Goal: Transaction & Acquisition: Obtain resource

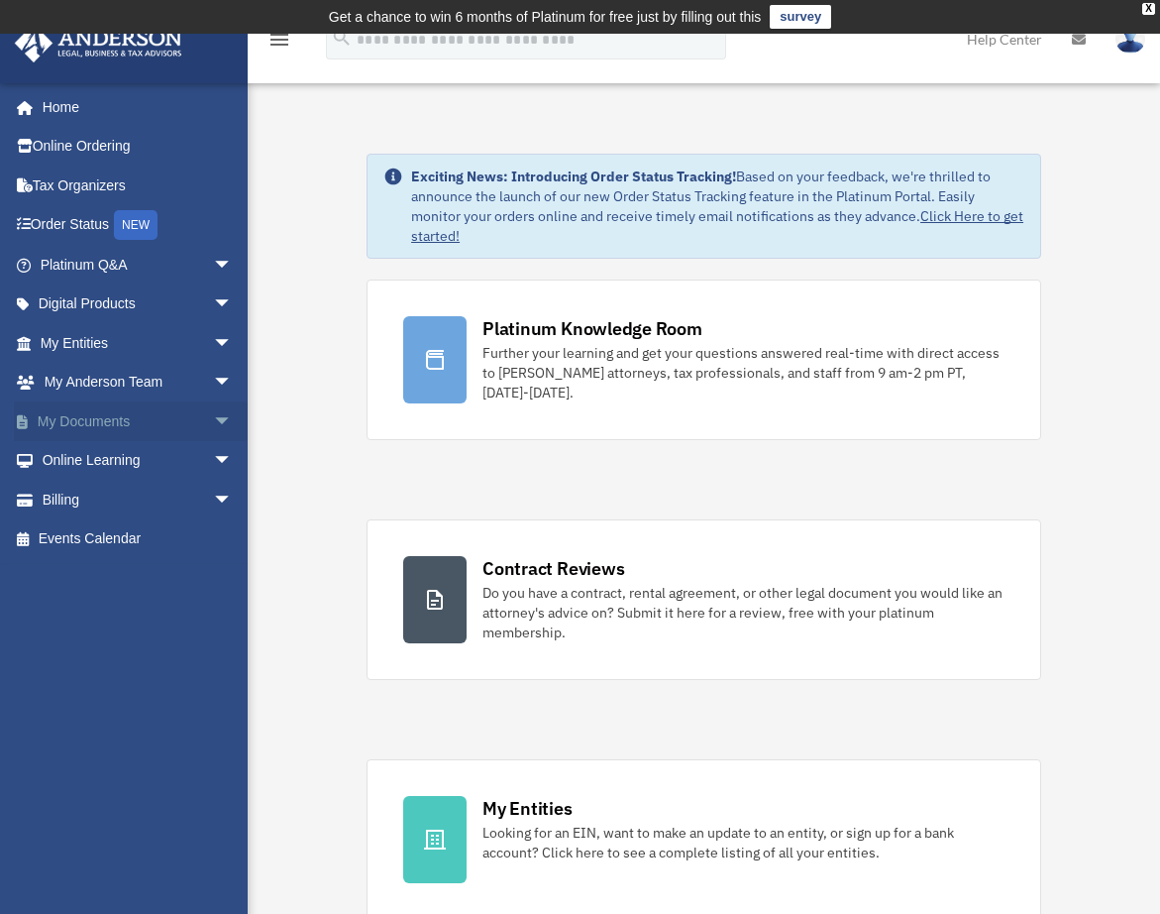
click at [128, 420] on link "My Documents arrow_drop_down" at bounding box center [138, 421] width 249 height 40
click at [141, 459] on link "Online Learning arrow_drop_down" at bounding box center [138, 461] width 249 height 40
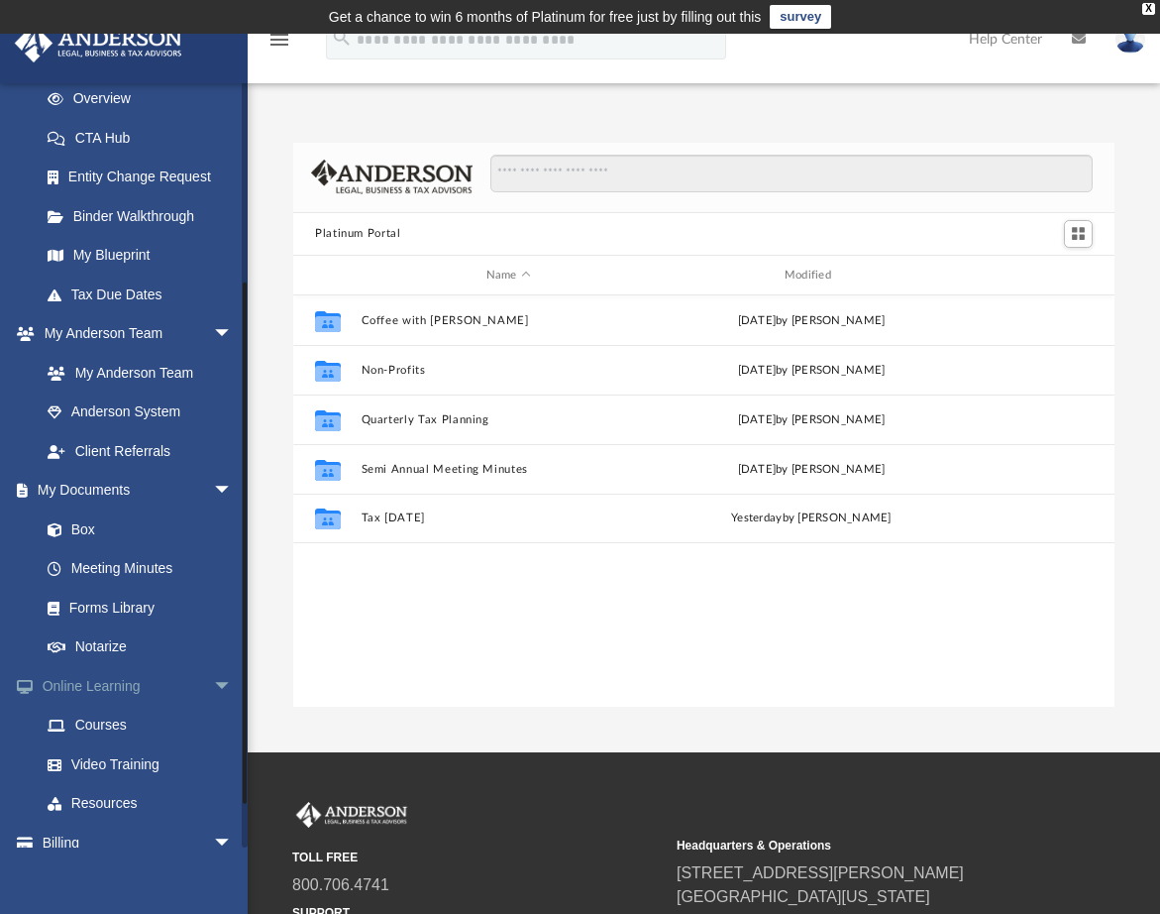
scroll to position [285, 0]
drag, startPoint x: 245, startPoint y: 470, endPoint x: 238, endPoint y: 673, distance: 203.3
click at [238, 673] on div "[EMAIL_ADDRESS][DOMAIN_NAME] Sign Out [EMAIL_ADDRESS][DOMAIN_NAME] Home Online …" at bounding box center [124, 464] width 248 height 765
click at [105, 606] on link "Forms Library" at bounding box center [145, 606] width 235 height 40
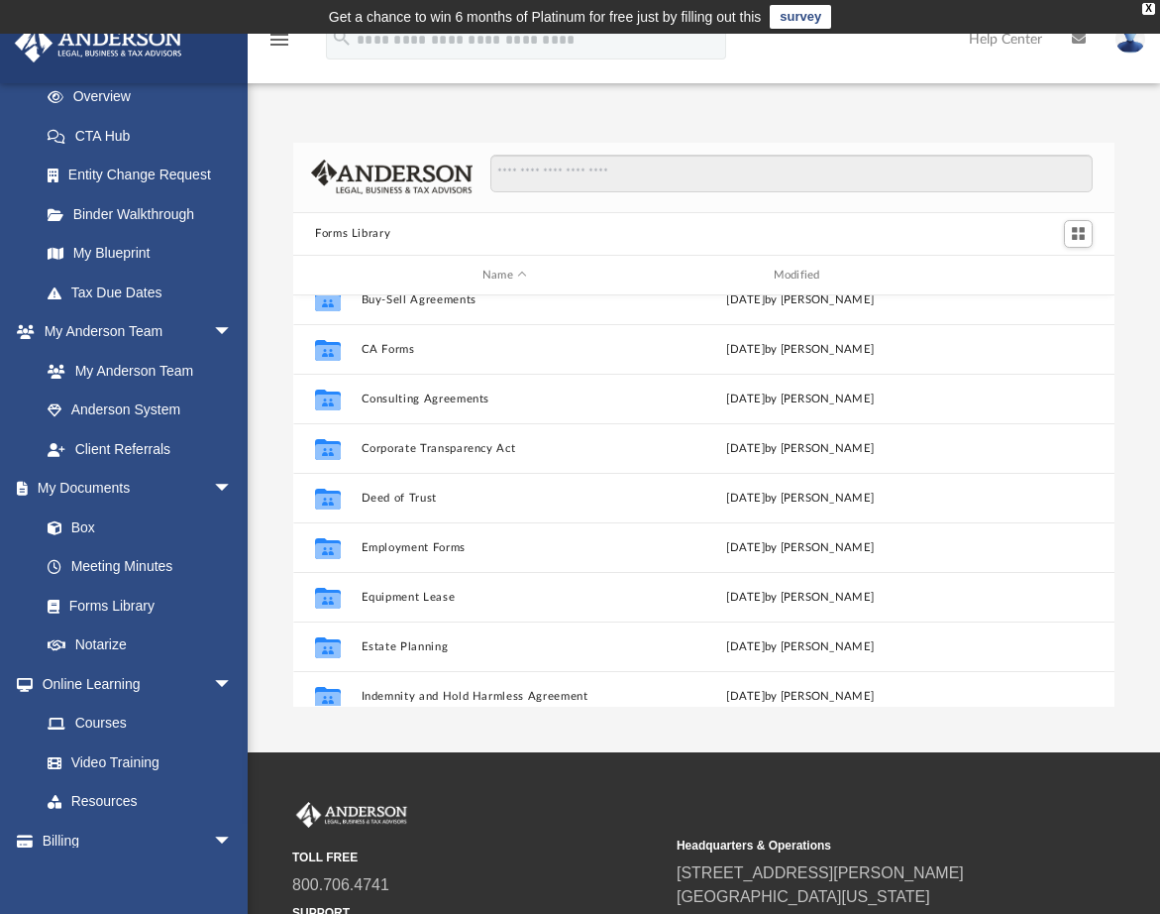
scroll to position [330, 0]
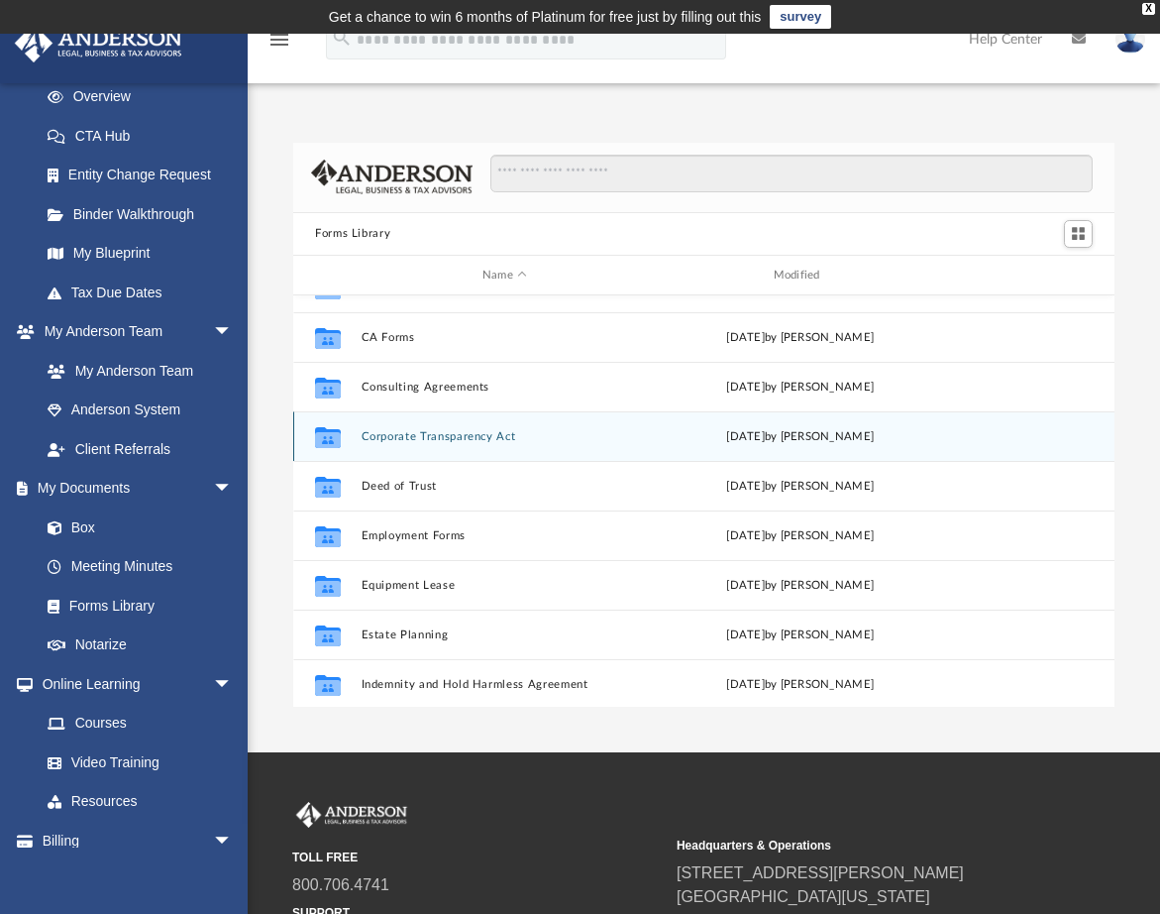
click at [1095, 452] on div "Collaborated Folder Corporate Transparency Act [DATE] by [PERSON_NAME]" at bounding box center [703, 436] width 821 height 50
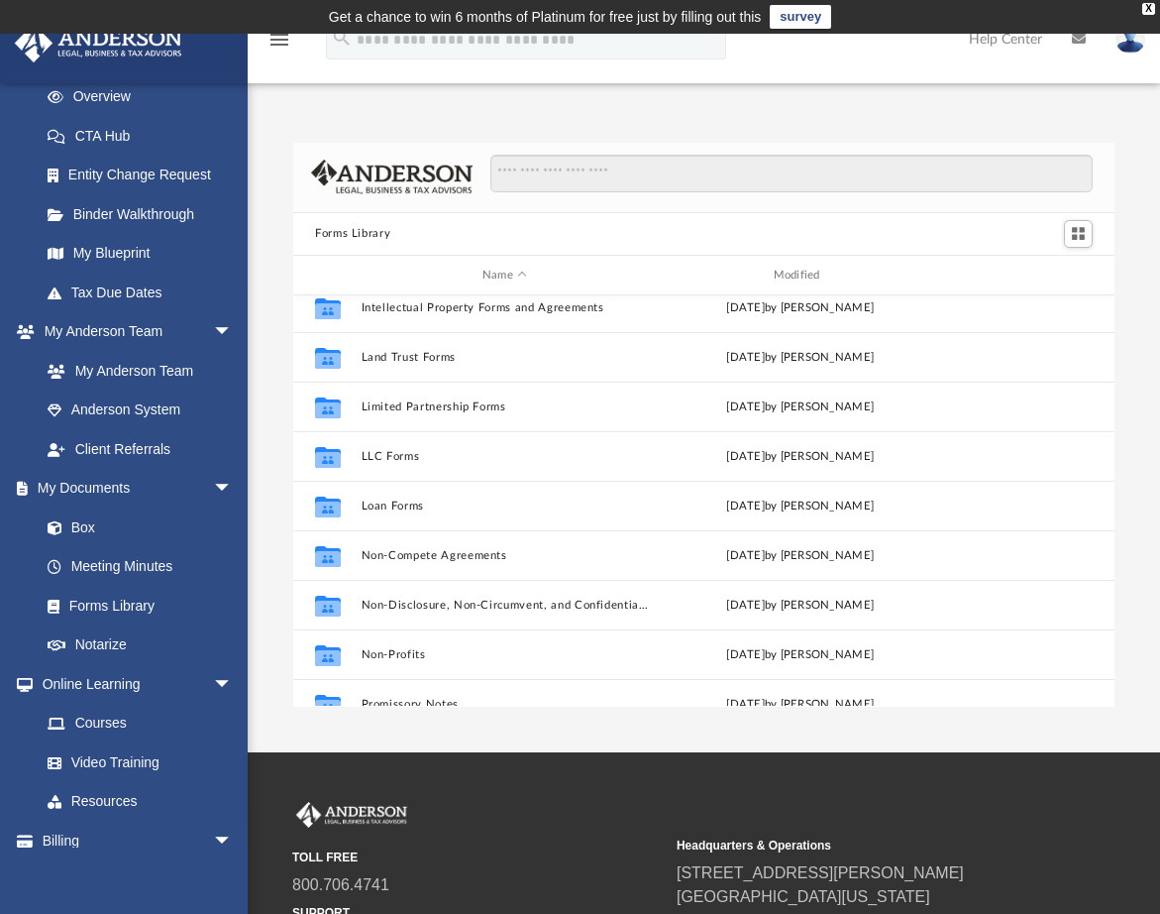
scroll to position [817, 0]
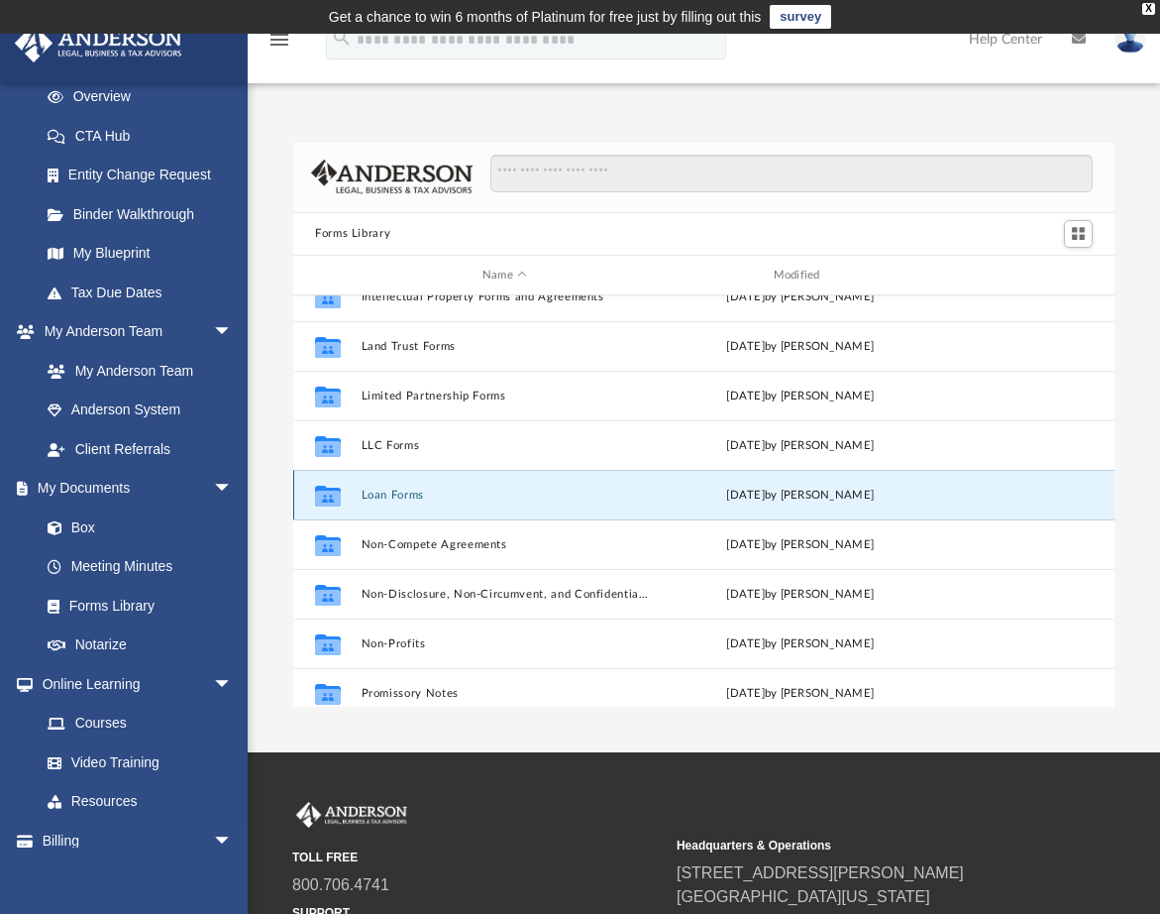
click at [405, 498] on button "Loan Forms" at bounding box center [505, 495] width 287 height 13
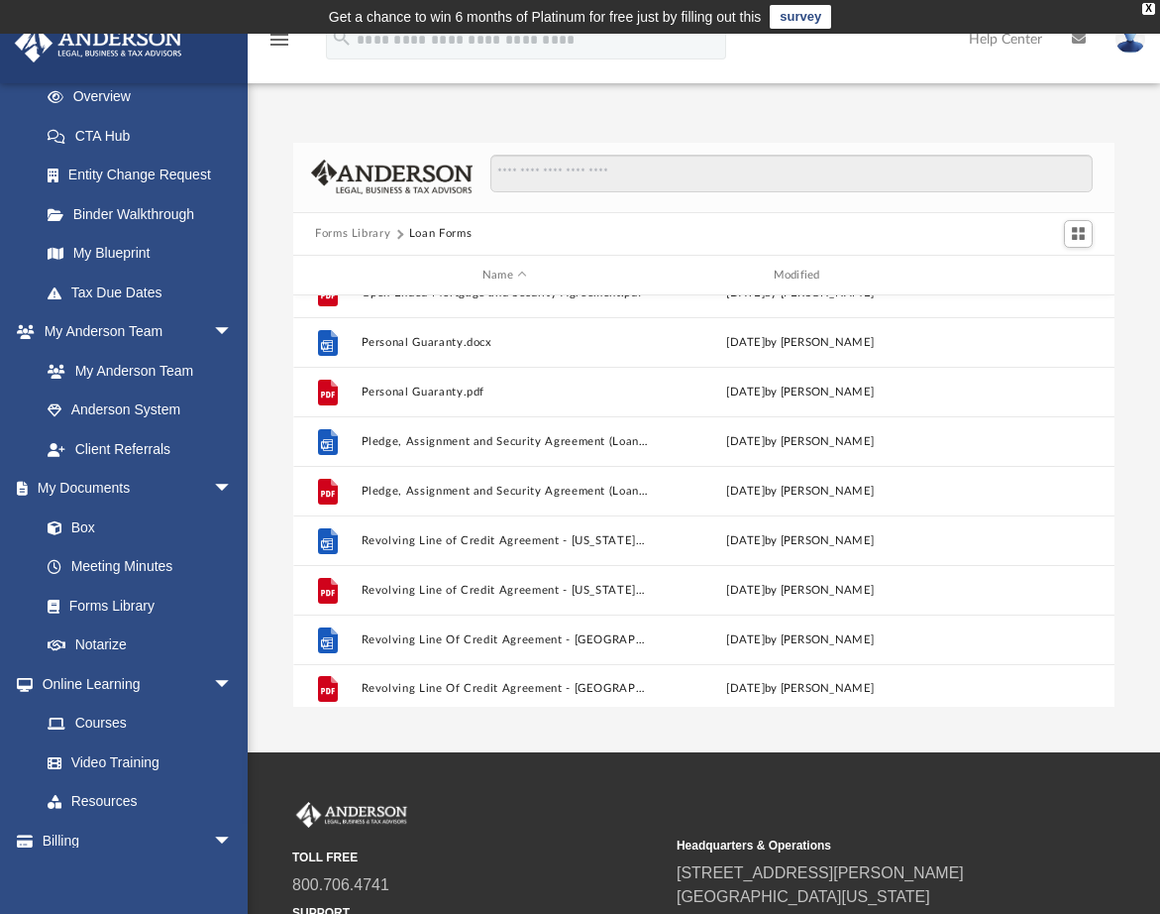
scroll to position [333, 0]
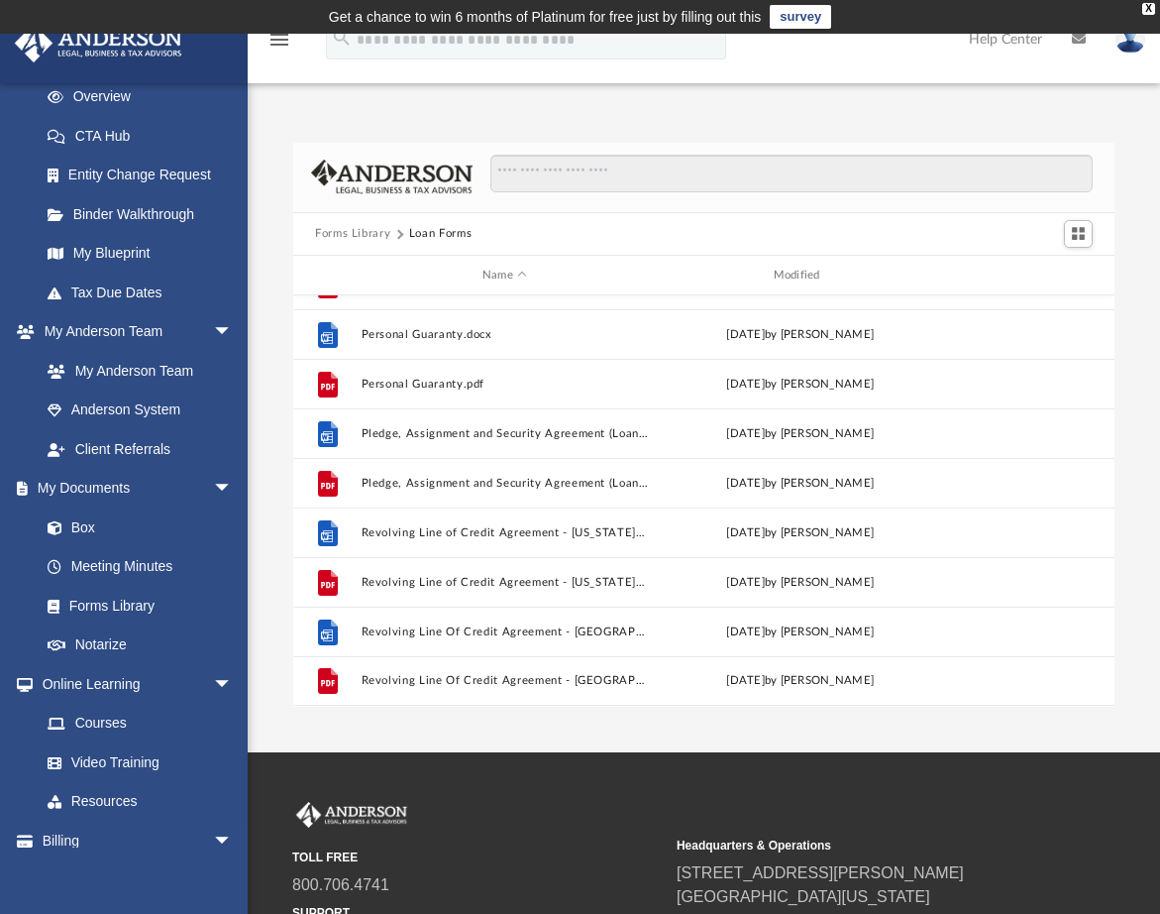
click at [357, 237] on button "Forms Library" at bounding box center [352, 234] width 75 height 18
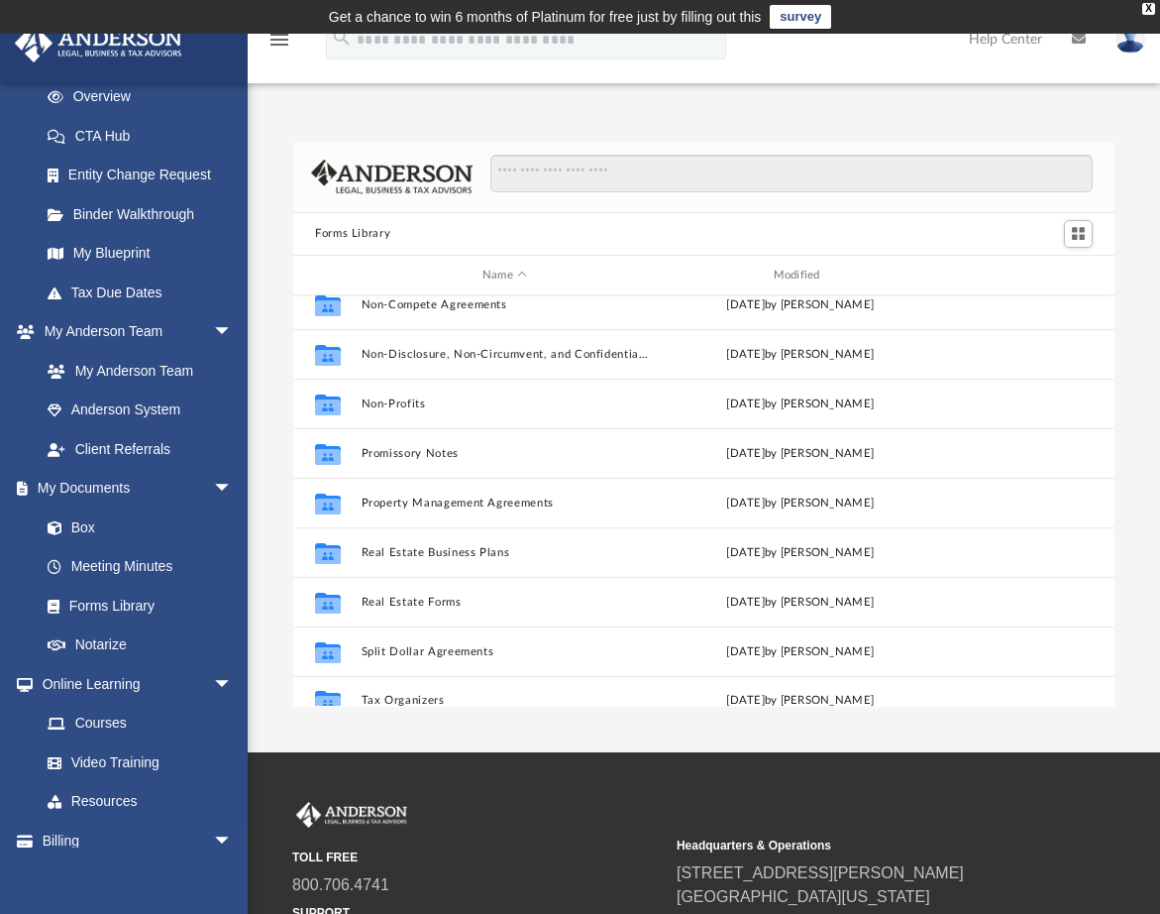
scroll to position [1076, 0]
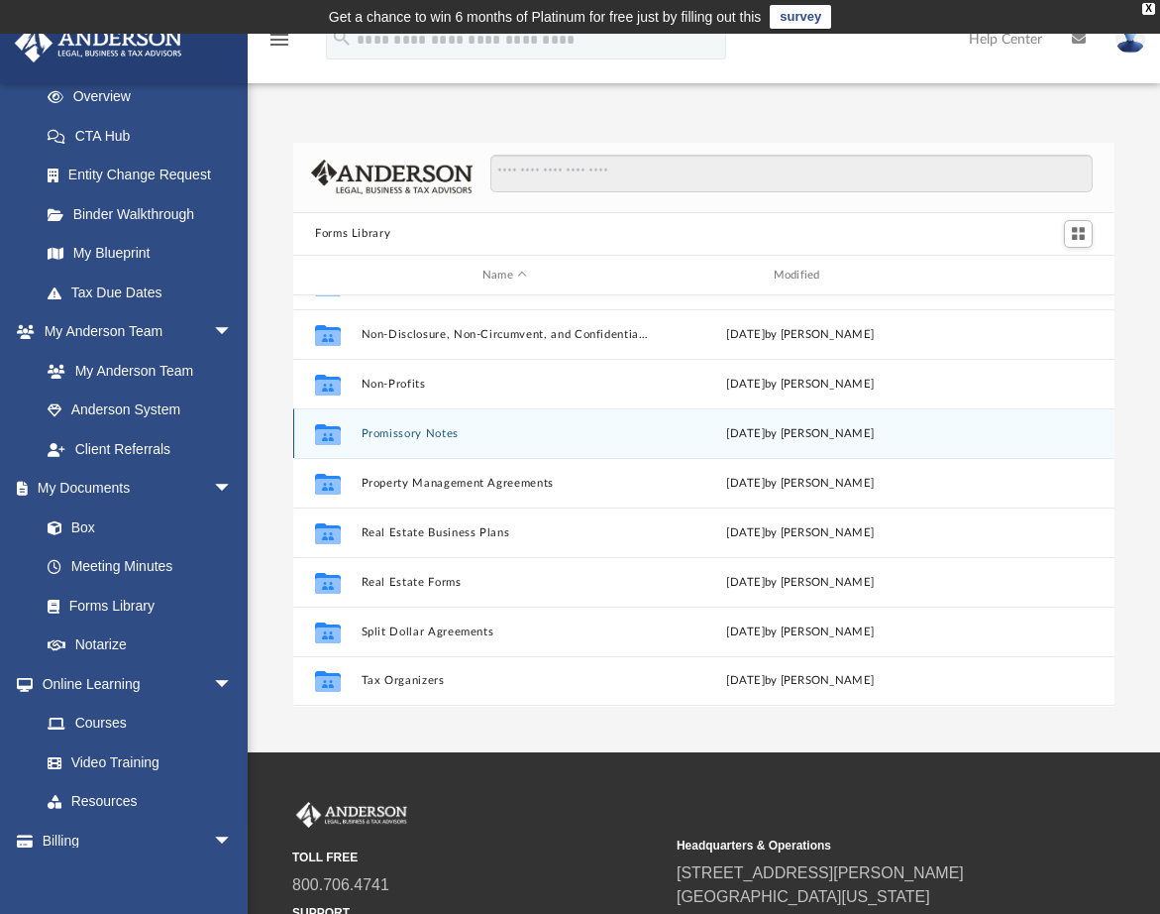
click at [429, 437] on button "Promissory Notes" at bounding box center [505, 433] width 287 height 13
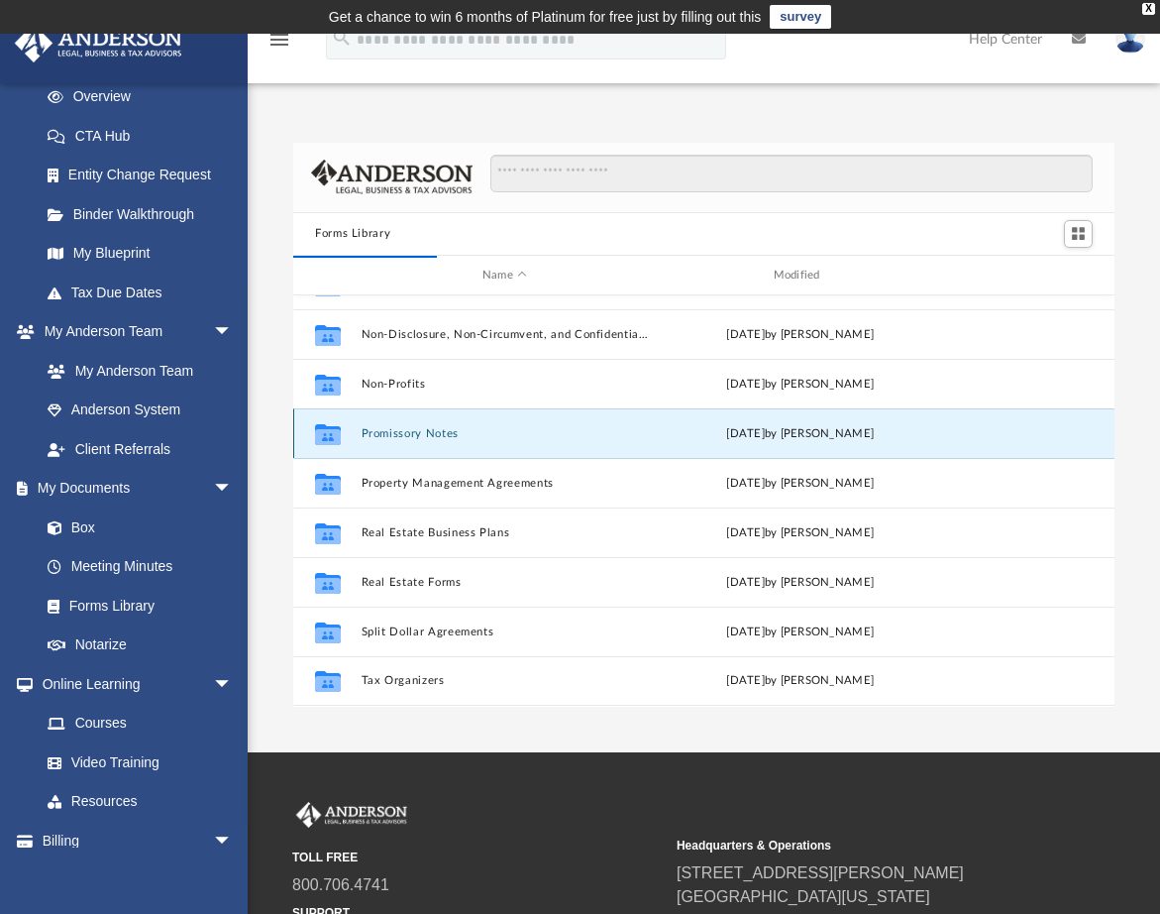
click at [429, 436] on button "Promissory Notes" at bounding box center [505, 433] width 287 height 13
click at [403, 435] on button "Promissory Notes" at bounding box center [505, 433] width 287 height 13
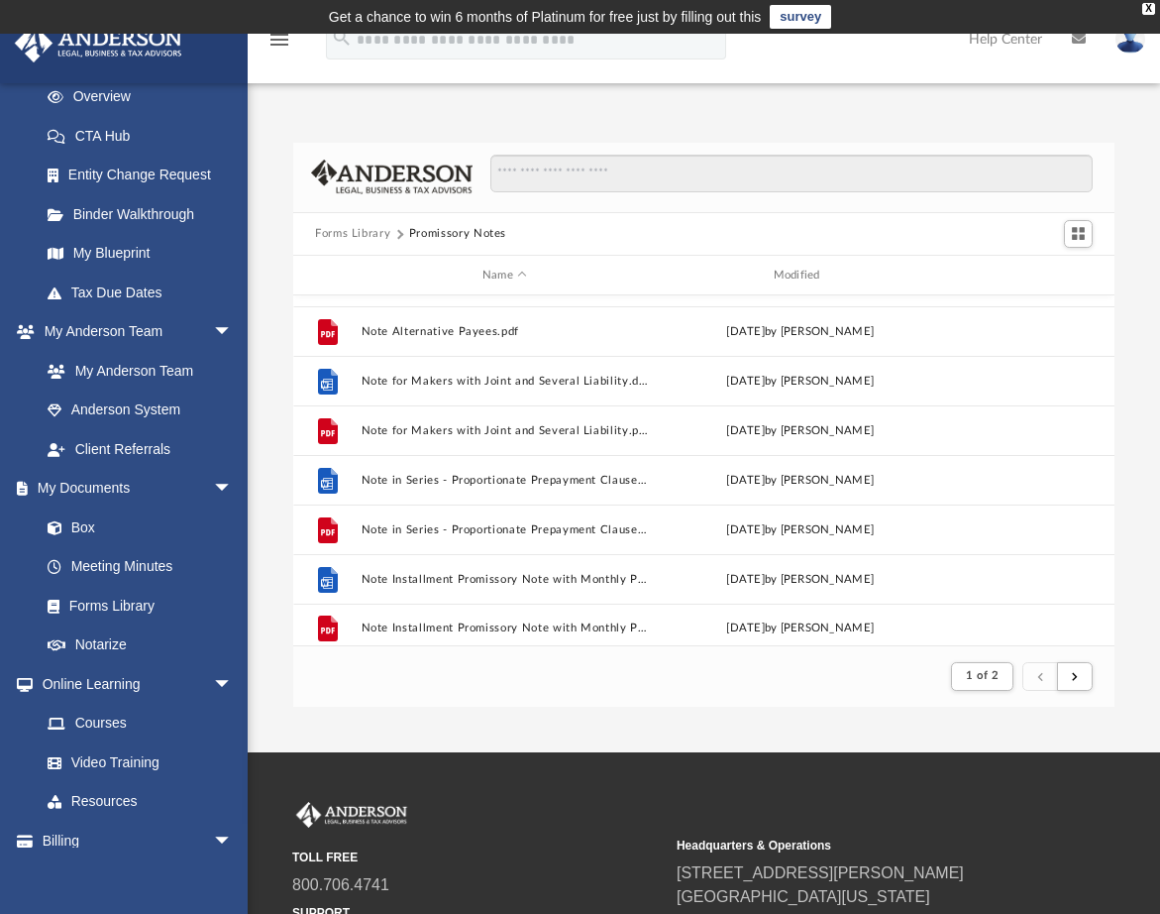
scroll to position [2128, 0]
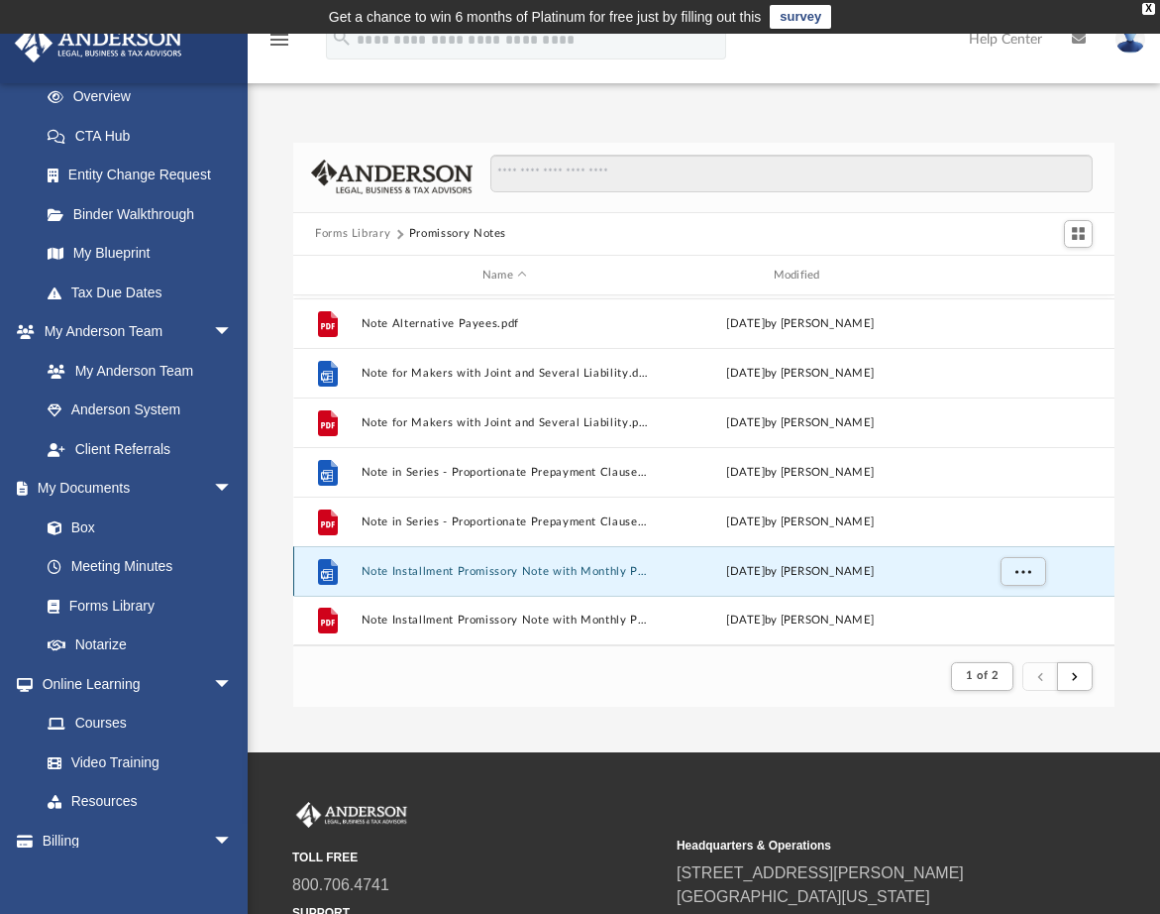
click at [490, 577] on button "Note Installment Promissory Note with Monthly Payments and Calling for Collecti…" at bounding box center [505, 571] width 287 height 13
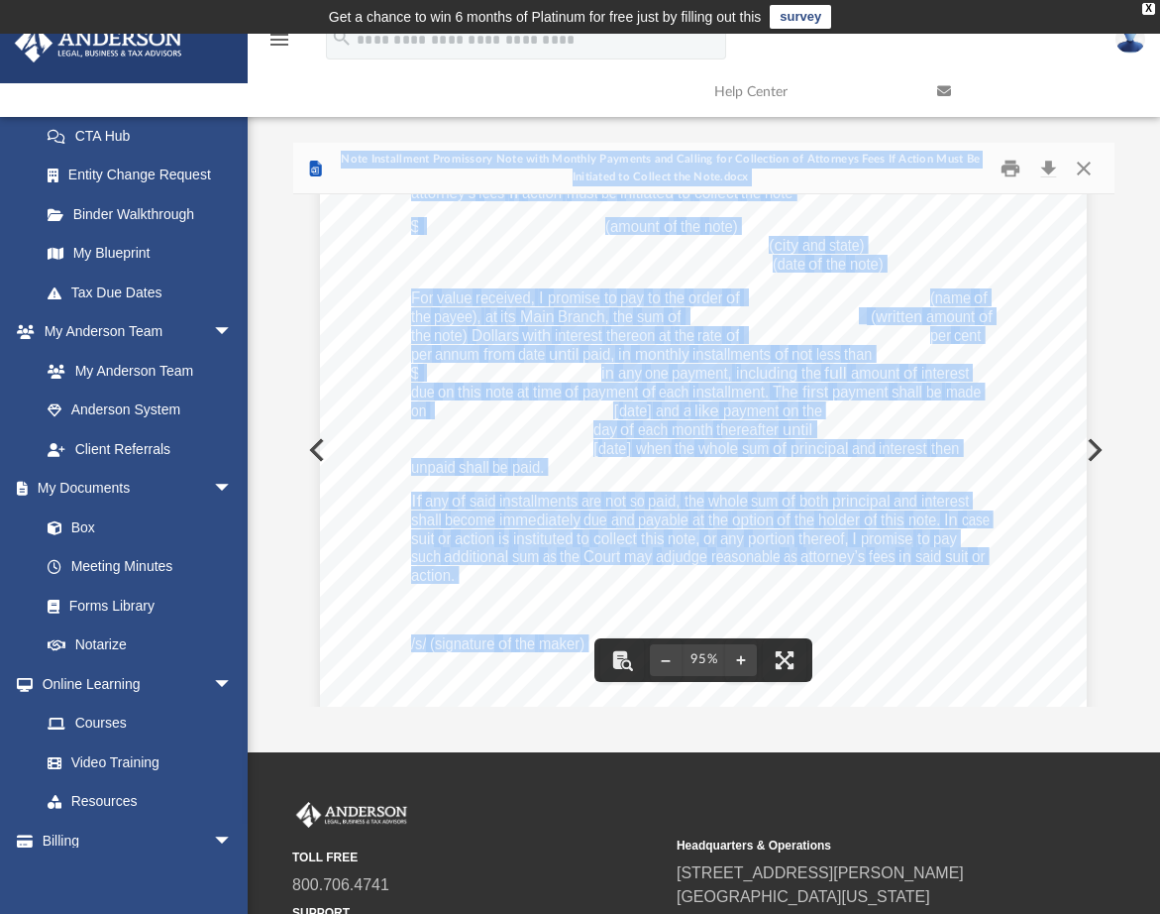
scroll to position [134, 0]
click at [1058, 168] on button "Download" at bounding box center [1049, 168] width 36 height 31
